Goal: Information Seeking & Learning: Find specific fact

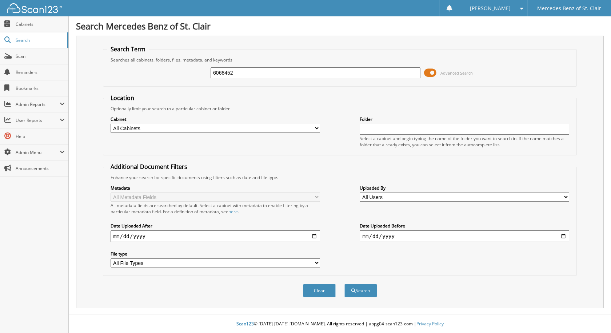
type input "6068452"
click at [345, 284] on button "Search" at bounding box center [361, 290] width 33 height 13
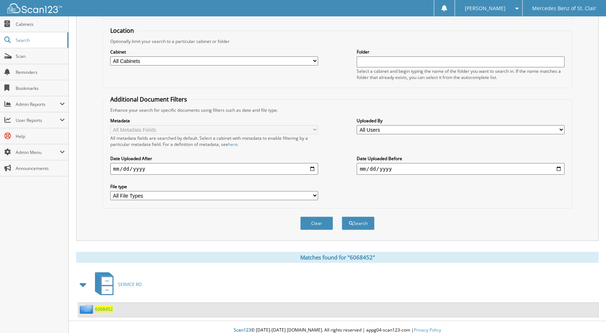
scroll to position [74, 0]
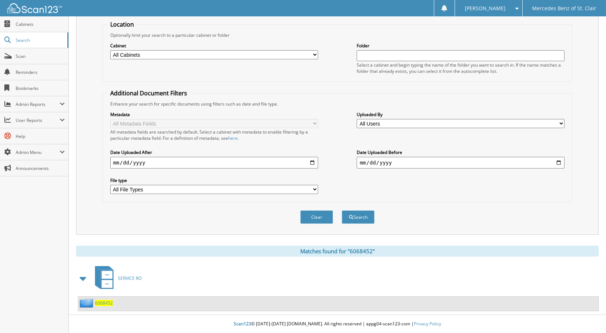
click at [105, 303] on span "6068452" at bounding box center [104, 303] width 18 height 6
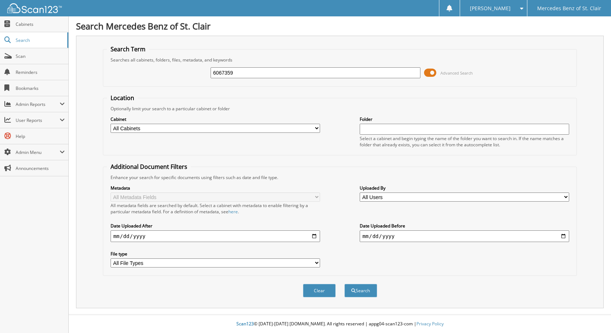
type input "6067359"
click at [345, 284] on button "Search" at bounding box center [361, 290] width 33 height 13
